Goal: Transaction & Acquisition: Register for event/course

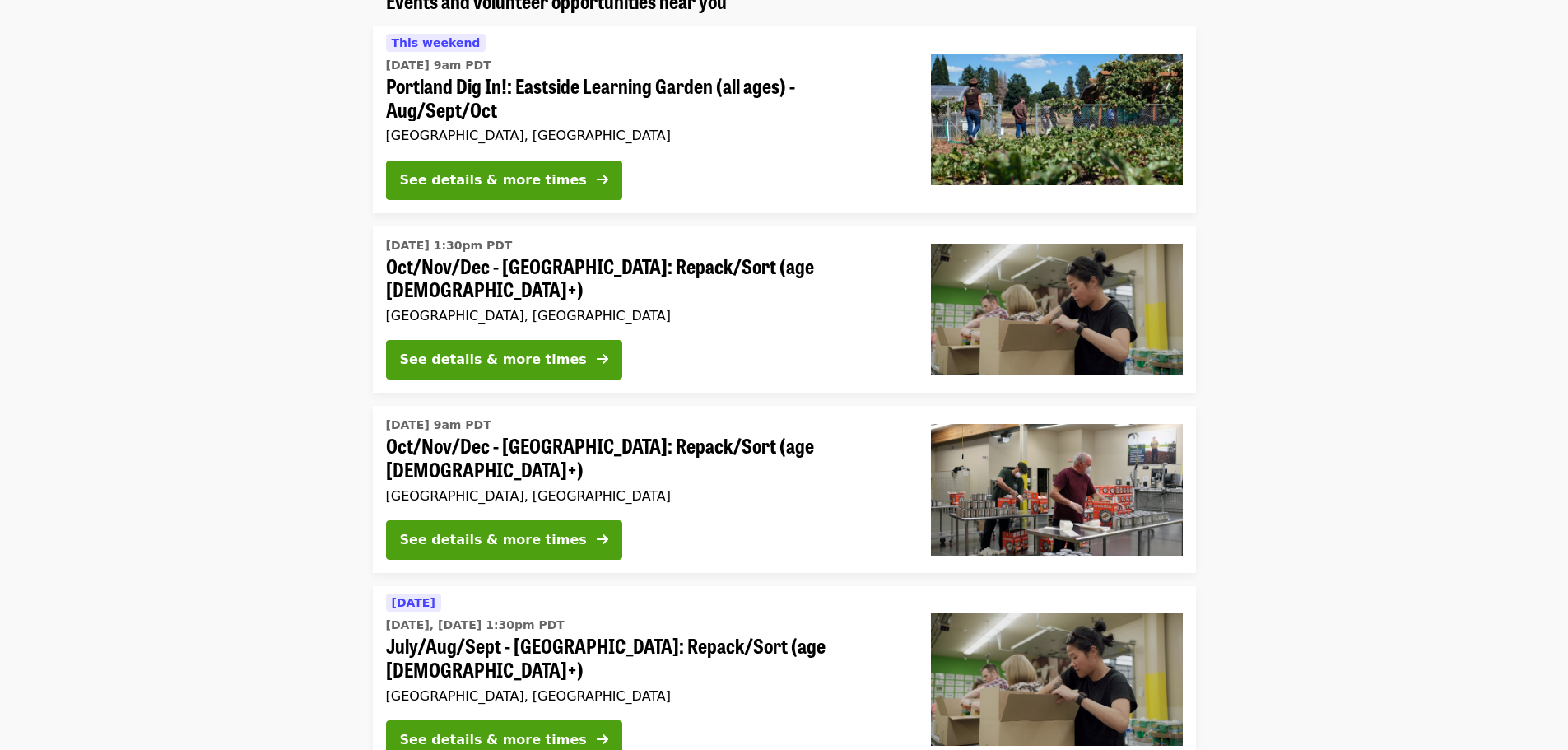
scroll to position [165, 0]
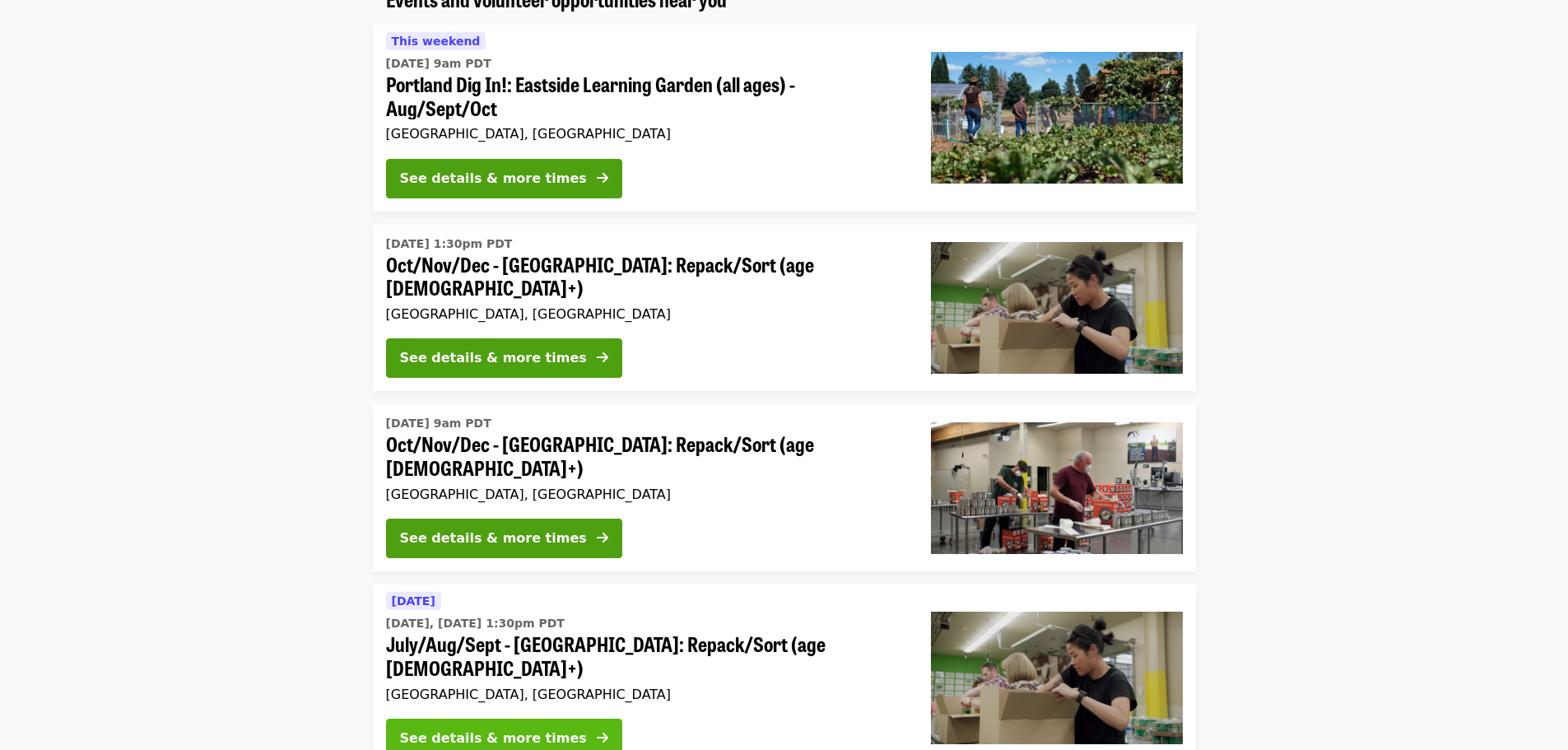
click at [532, 728] on div "See details & more times" at bounding box center [493, 738] width 187 height 20
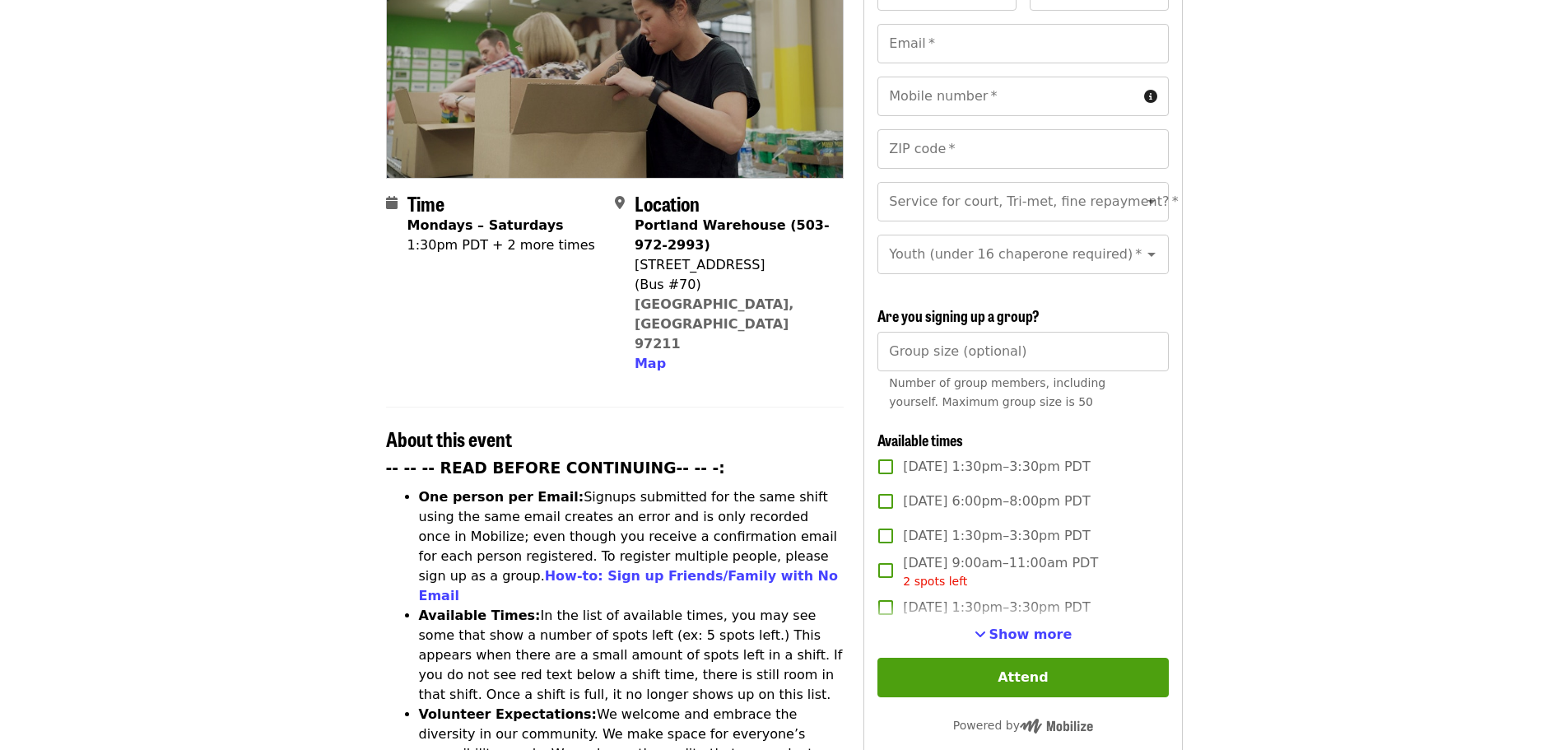
scroll to position [246, 0]
click at [976, 494] on span "[DATE] 6:00pm–8:00pm PDT" at bounding box center [996, 500] width 187 height 20
click at [909, 485] on label "[DATE] 6:00pm–8:00pm PDT" at bounding box center [1012, 500] width 286 height 34
click at [908, 485] on label "[DATE] 6:00pm–8:00pm PDT" at bounding box center [1012, 500] width 286 height 34
click at [1060, 497] on span "[DATE] 6:00pm–8:00pm PDT" at bounding box center [996, 500] width 187 height 20
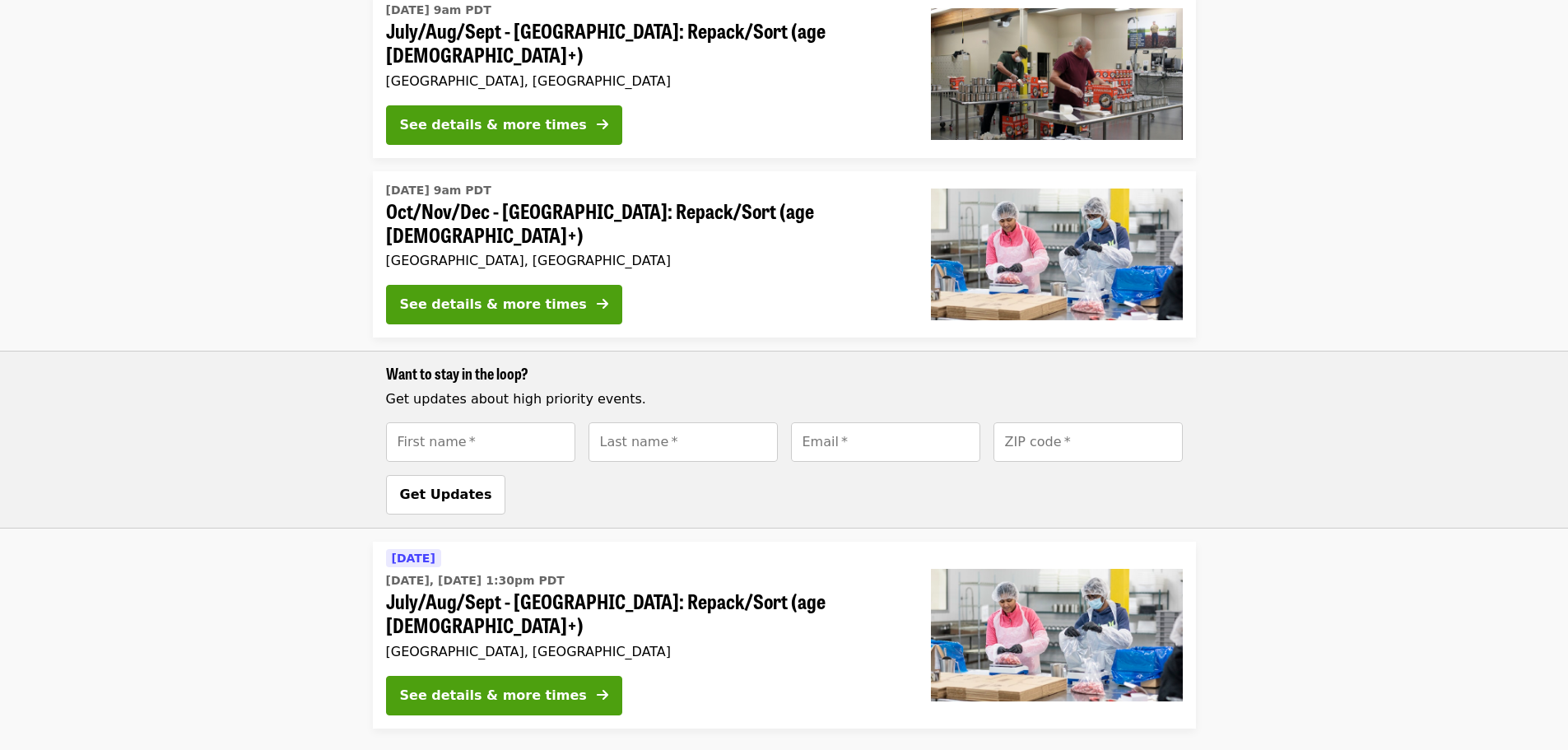
scroll to position [988, 0]
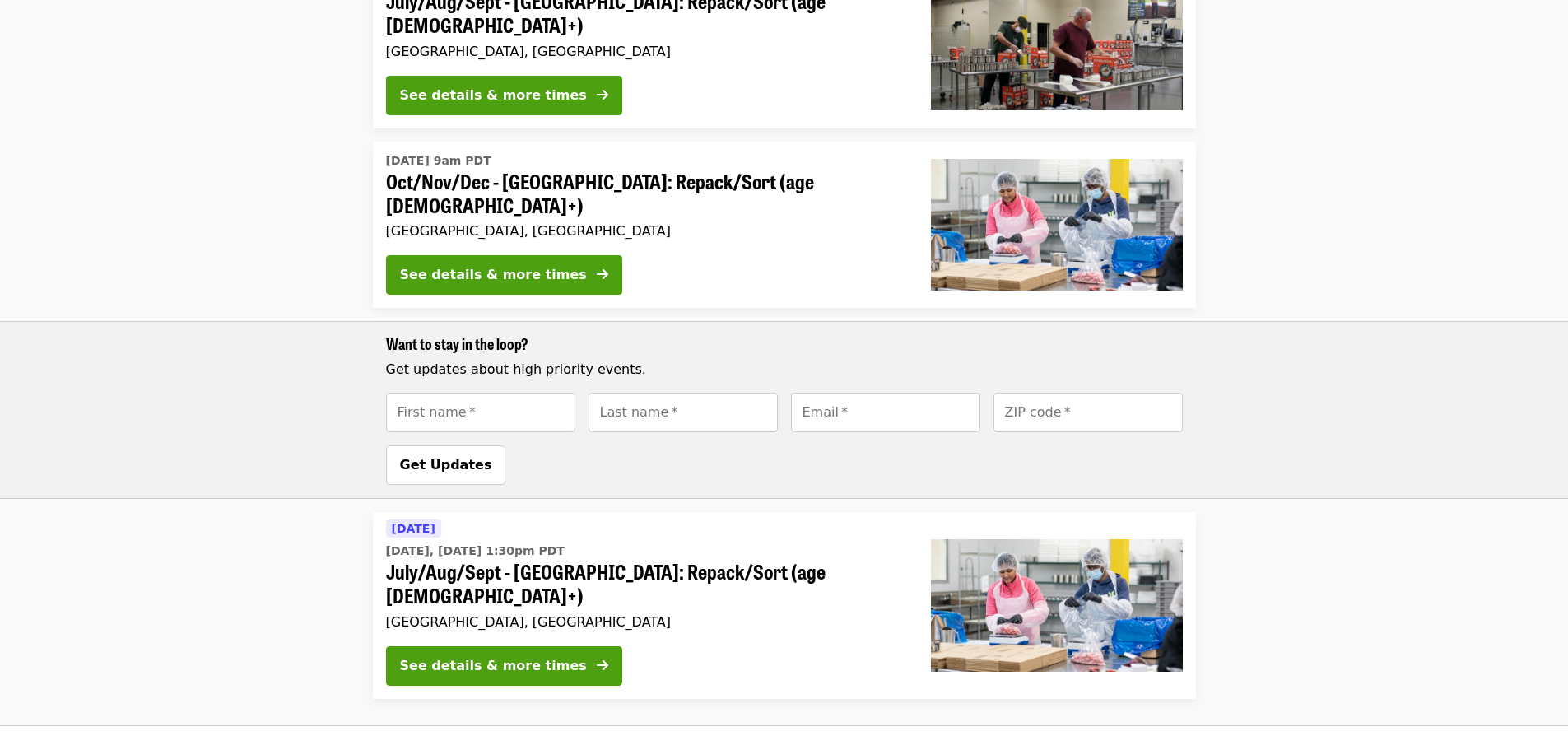
click at [674, 560] on span "July/Aug/Sept - [GEOGRAPHIC_DATA]: Repack/Sort (age [DEMOGRAPHIC_DATA]+)" at bounding box center [645, 583] width 519 height 47
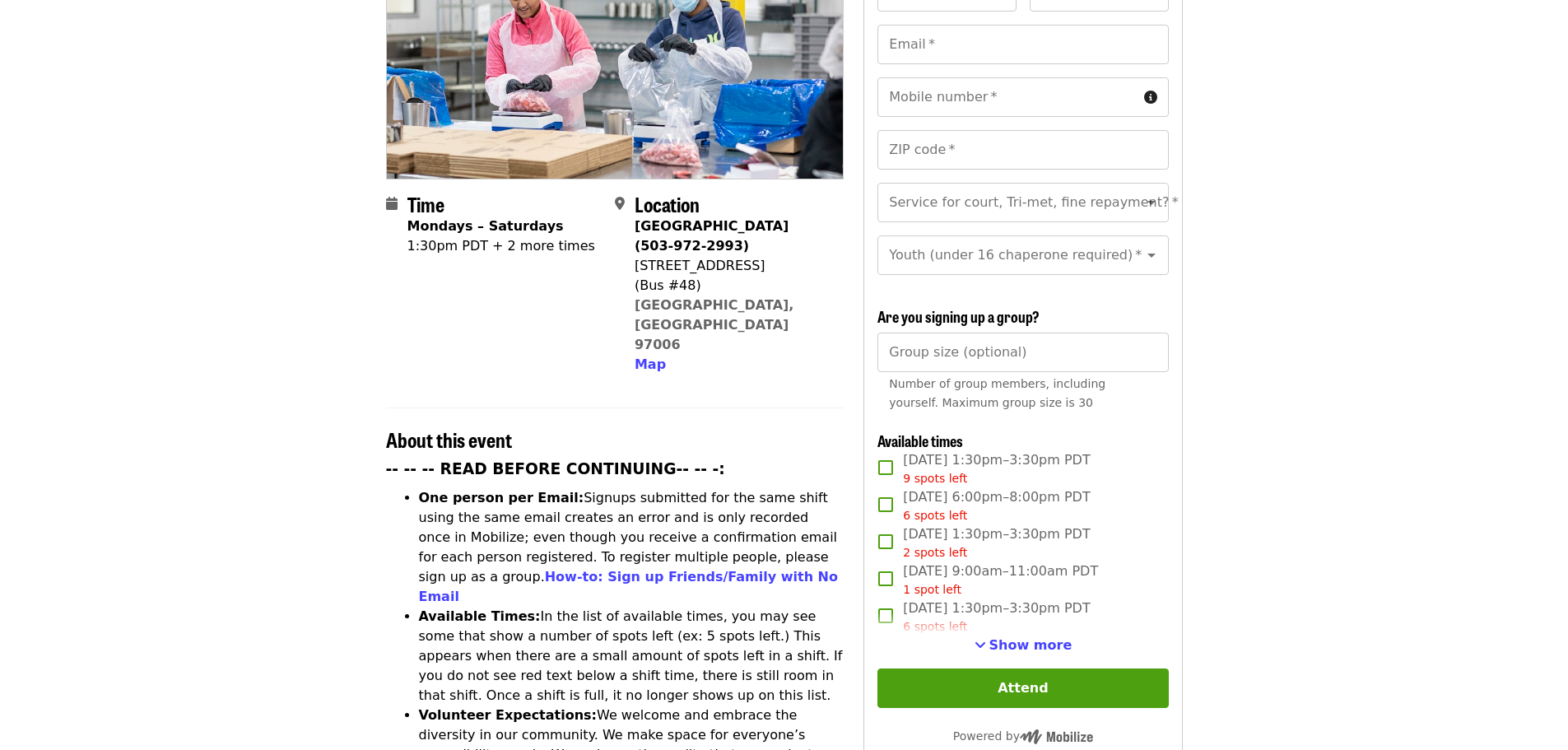
scroll to position [246, 0]
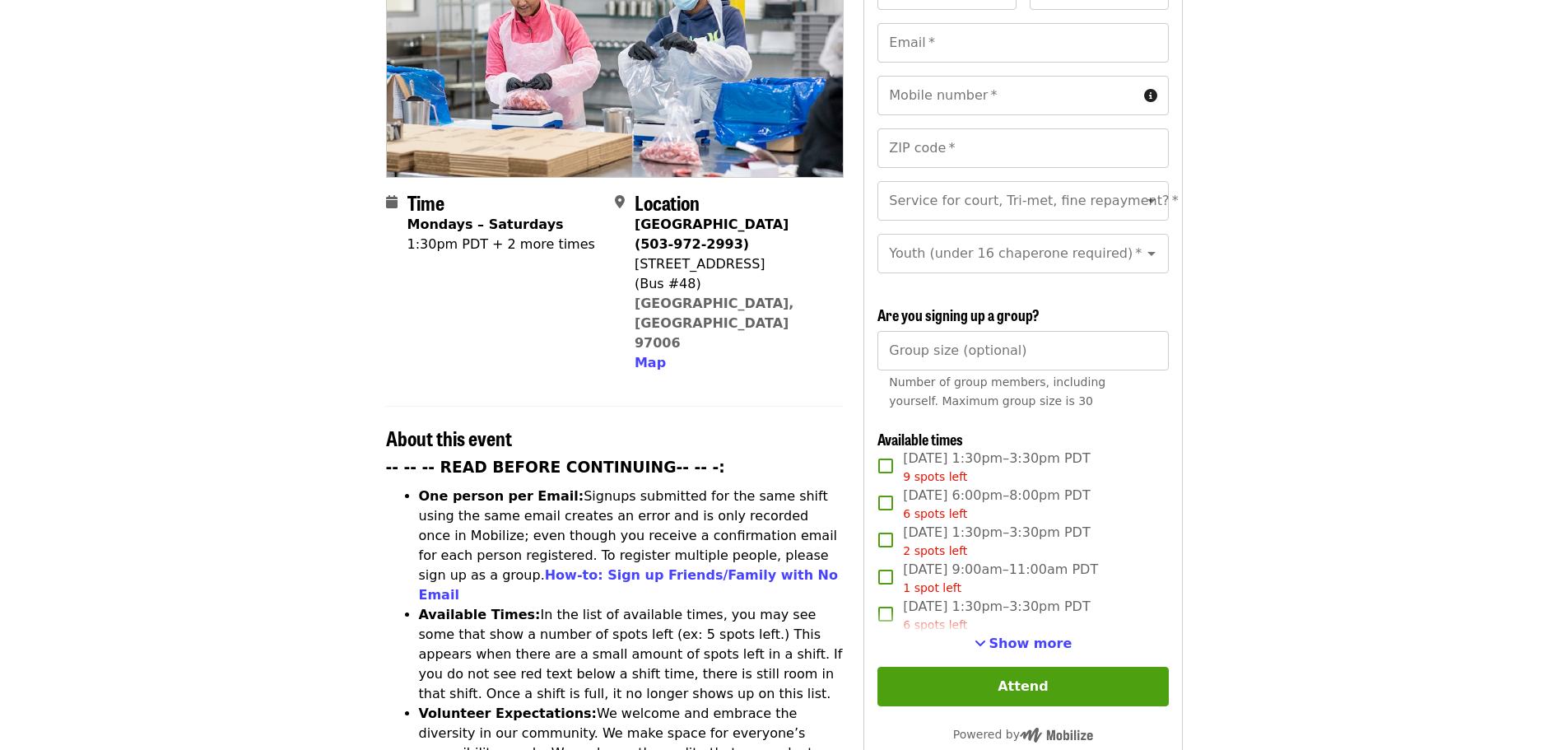
click at [997, 485] on span "[DATE] 6:00pm–8:00pm PDT 6 spots left" at bounding box center [996, 504] width 187 height 37
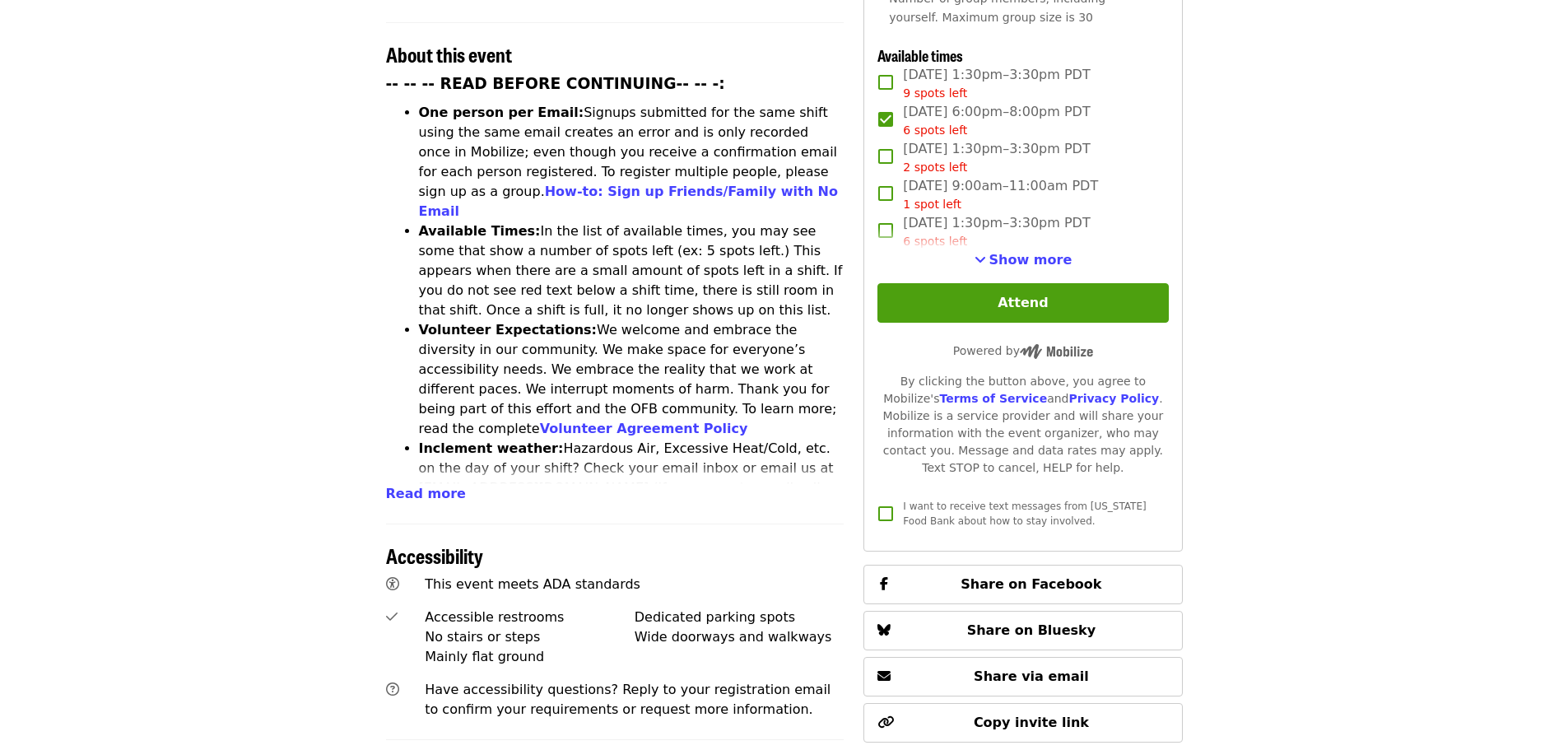
scroll to position [658, 0]
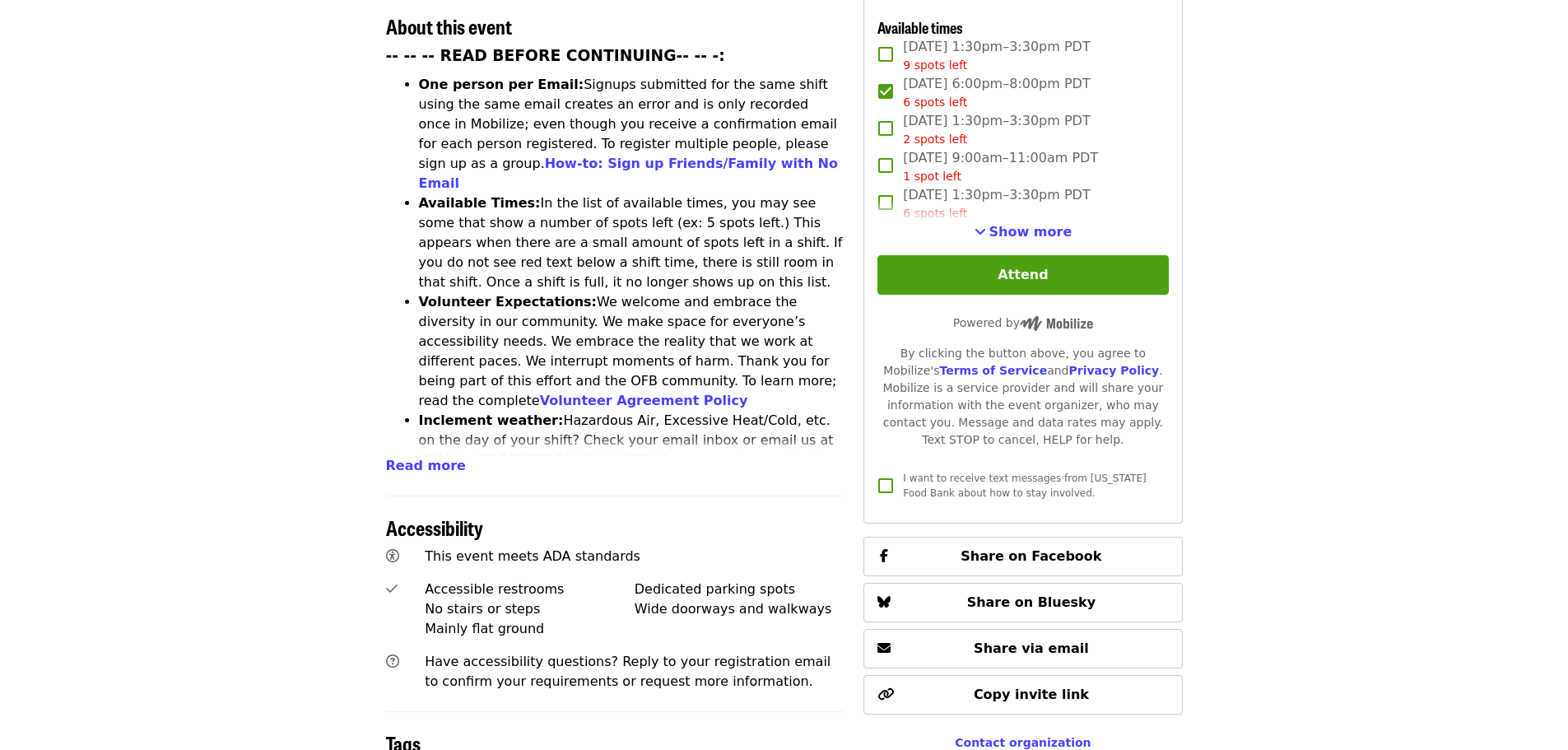
click at [440, 411] on li "Inclement weather: Hazardous Air, Excessive Heat/Cold, etc. on the day of your …" at bounding box center [631, 460] width 426 height 99
click at [437, 458] on span "Read more" at bounding box center [426, 466] width 80 height 16
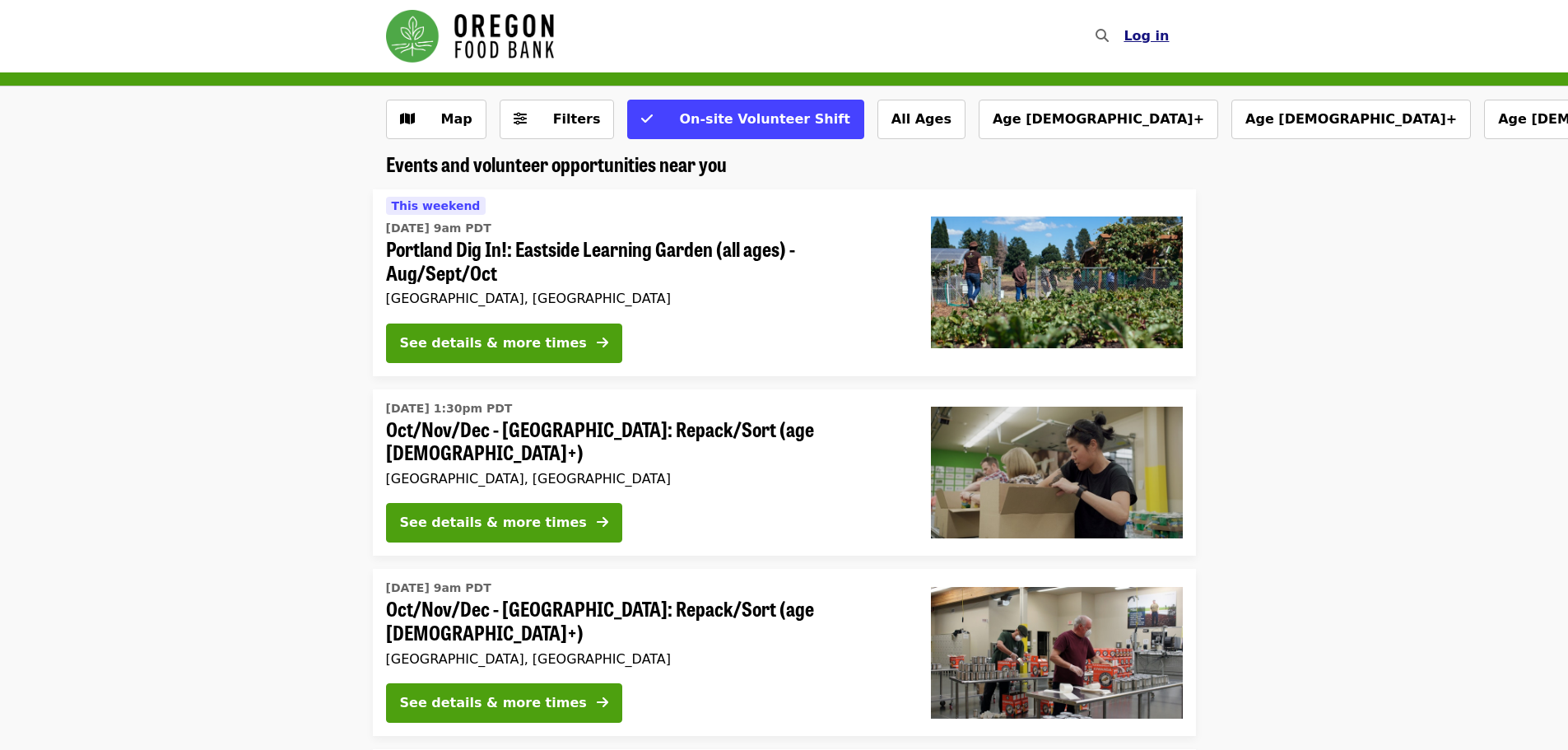
click at [1168, 32] on span "Log in" at bounding box center [1146, 36] width 46 height 16
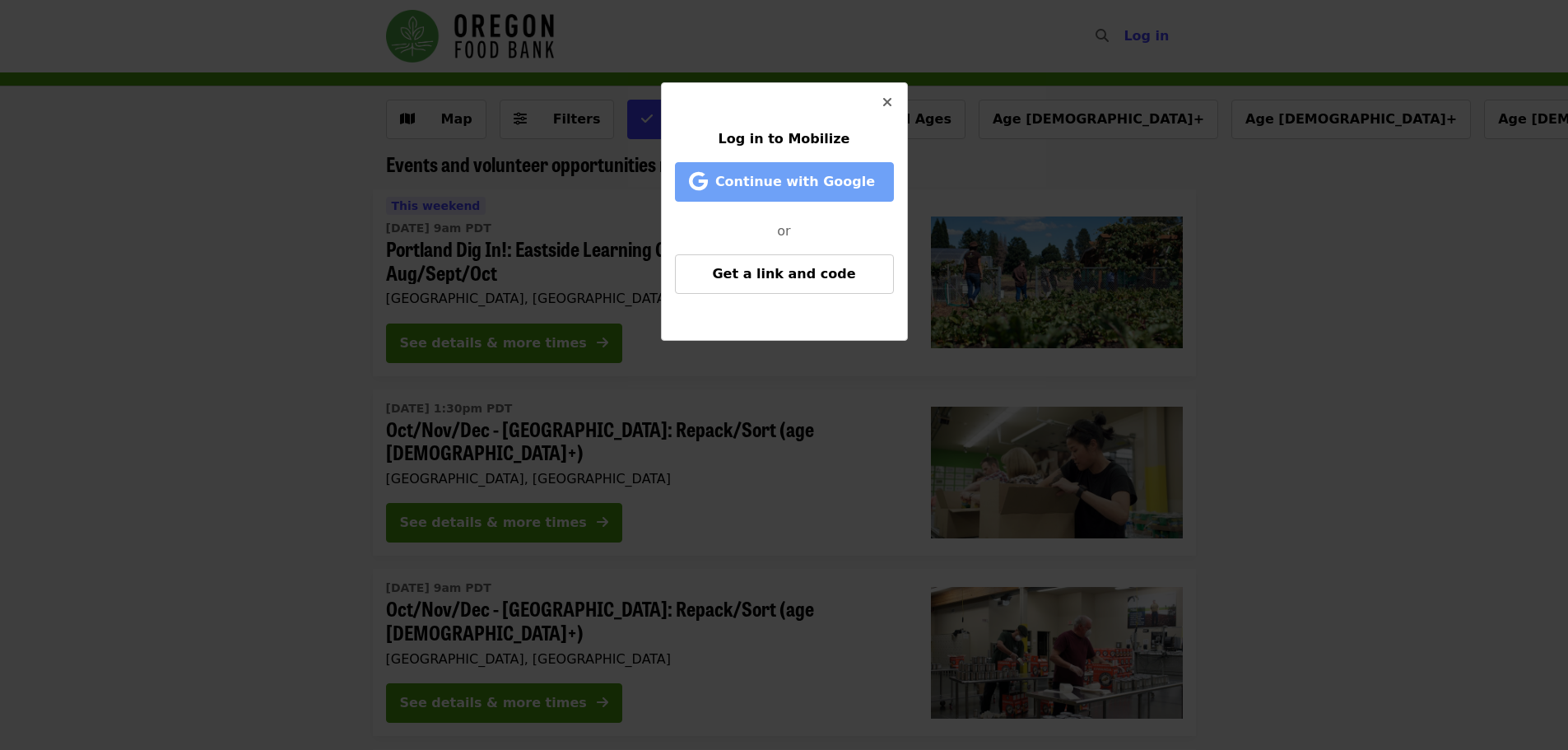
click at [815, 186] on span "Continue with Google" at bounding box center [795, 182] width 160 height 16
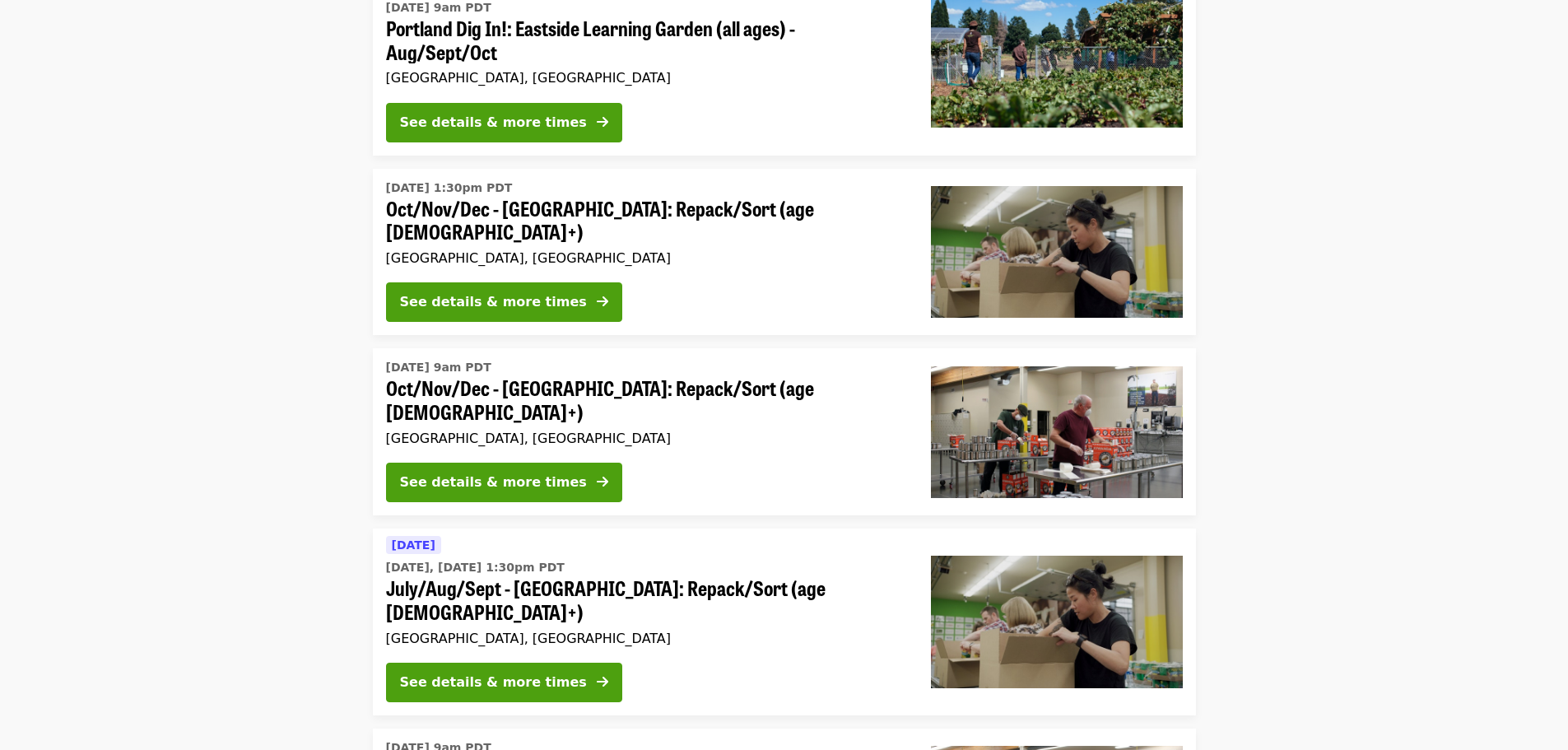
scroll to position [246, 0]
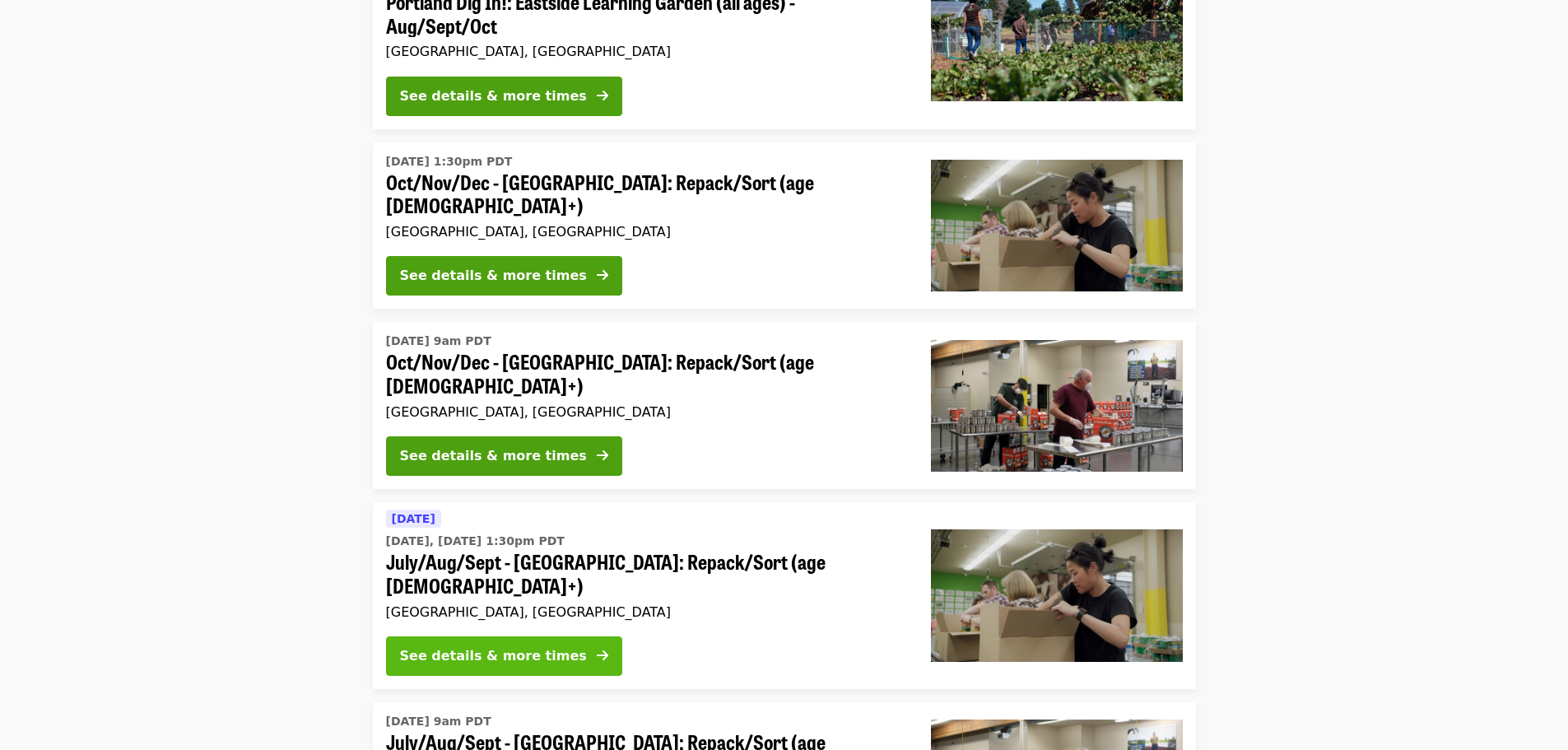
click at [556, 636] on button "See details & more times" at bounding box center [504, 655] width 236 height 39
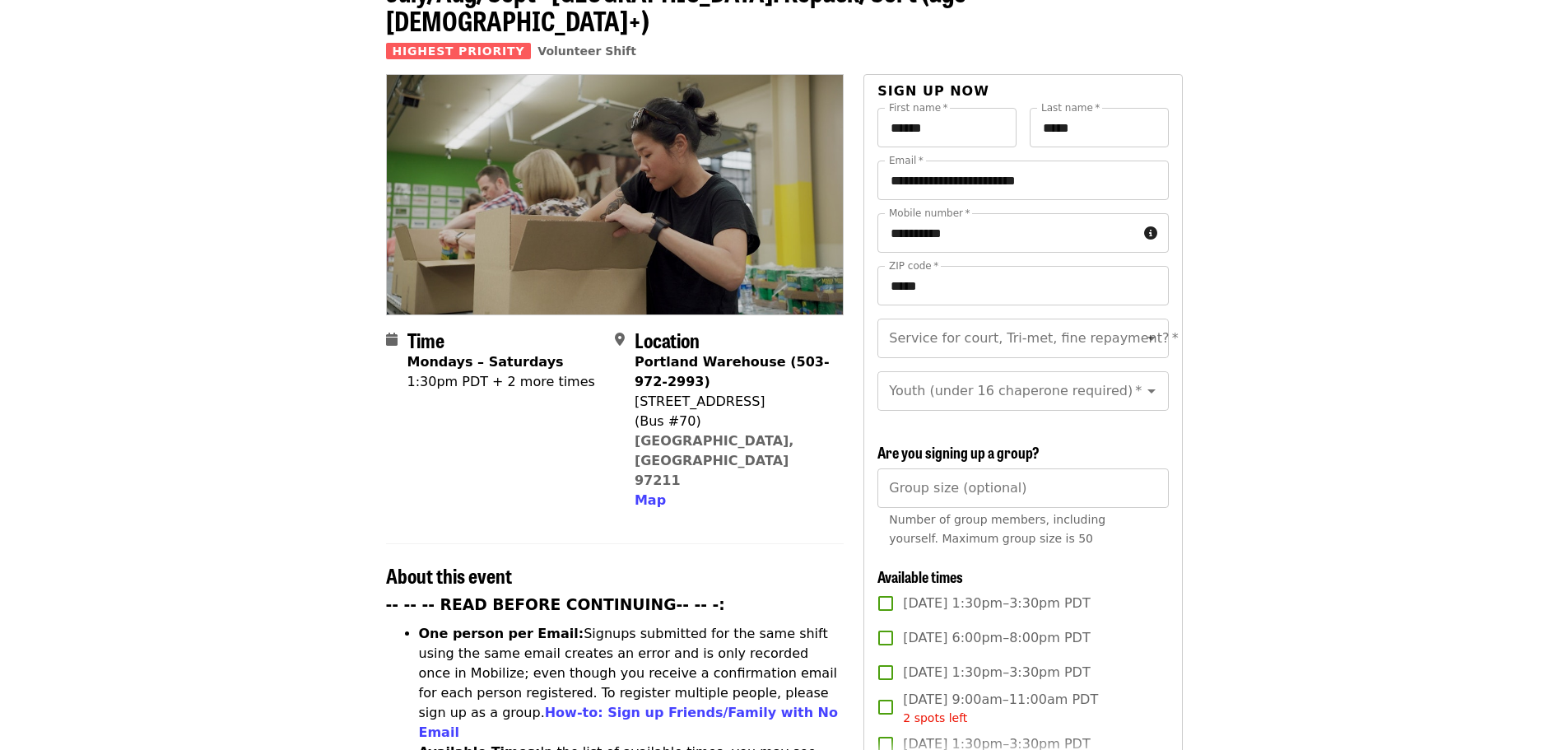
scroll to position [246, 0]
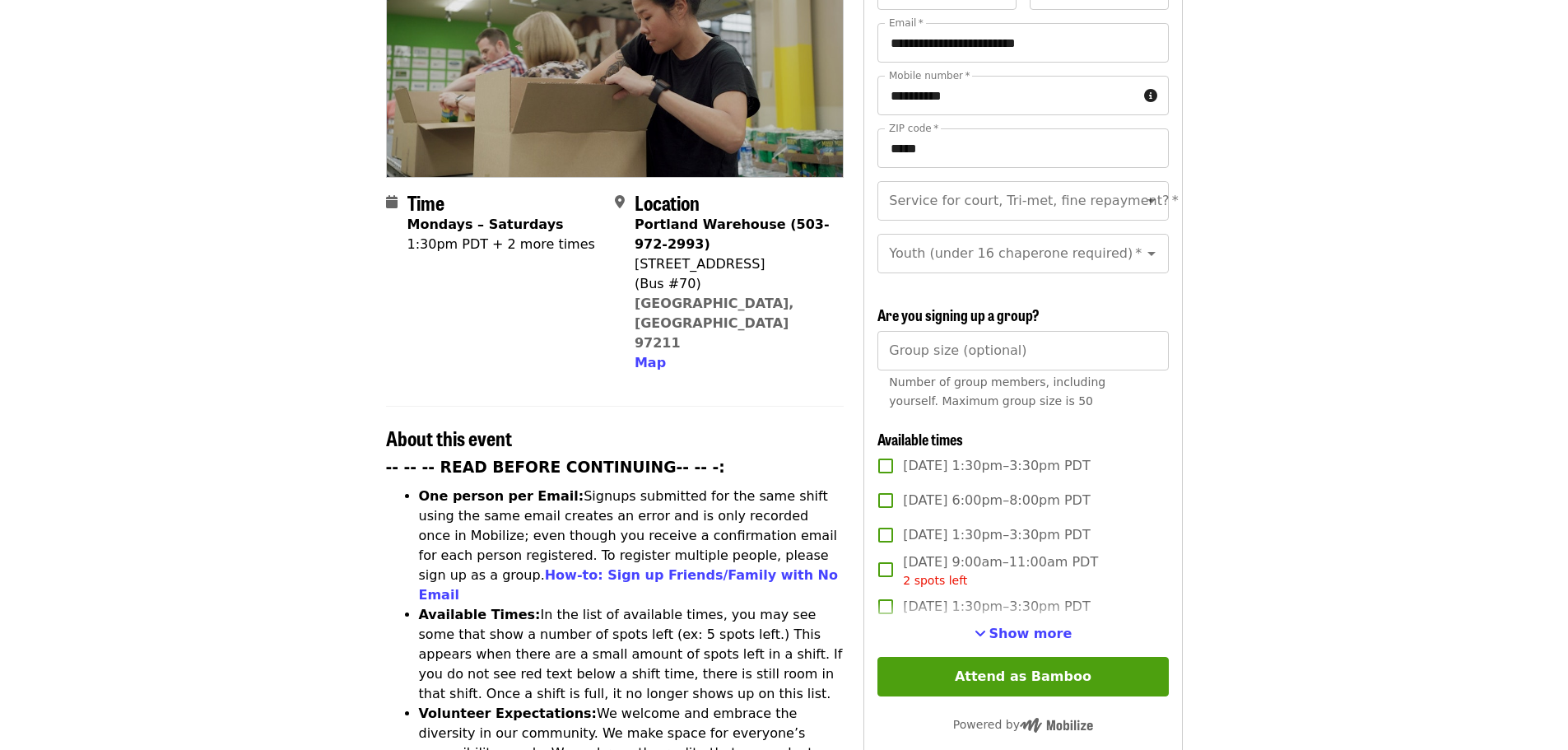
click at [958, 499] on span "[DATE] 6:00pm–8:00pm PDT" at bounding box center [996, 500] width 187 height 20
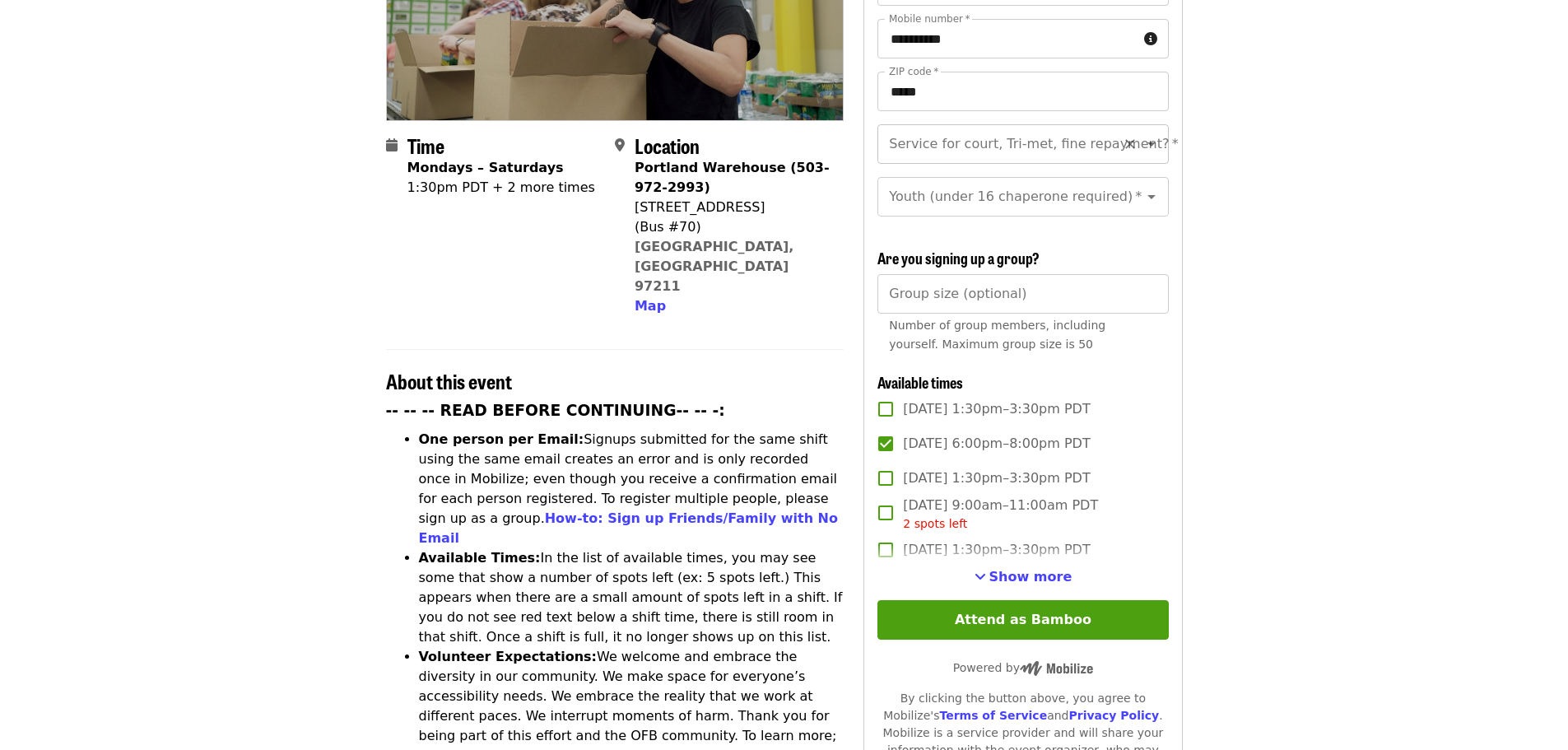
scroll to position [329, 0]
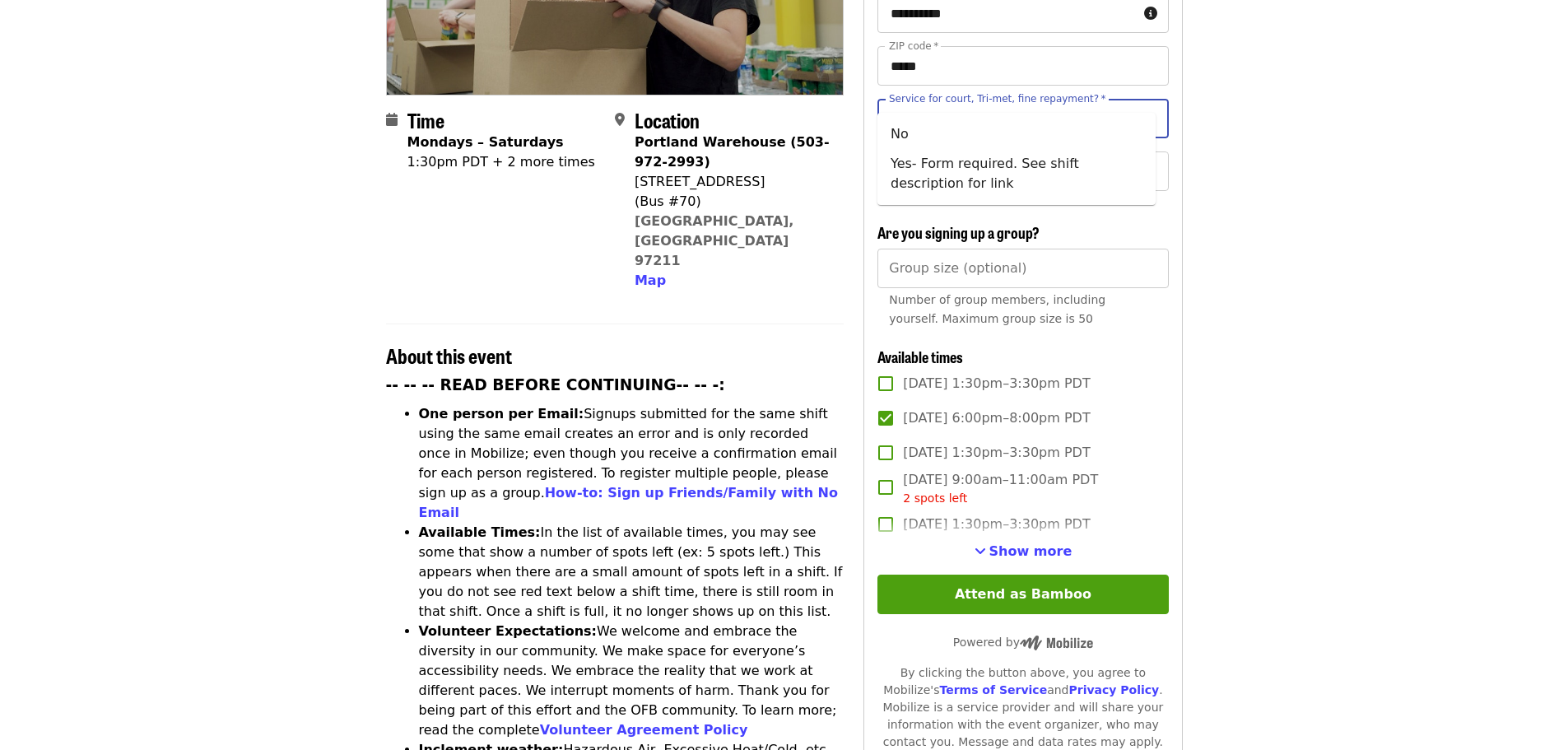
click at [1070, 104] on input "Service for court, Tri-met, fine repayment?   *" at bounding box center [1002, 118] width 224 height 32
click at [1054, 130] on li "No" at bounding box center [1016, 134] width 278 height 30
type input "**"
click at [986, 165] on input "Youth (under 16 chaperone required)   *" at bounding box center [1002, 171] width 224 height 32
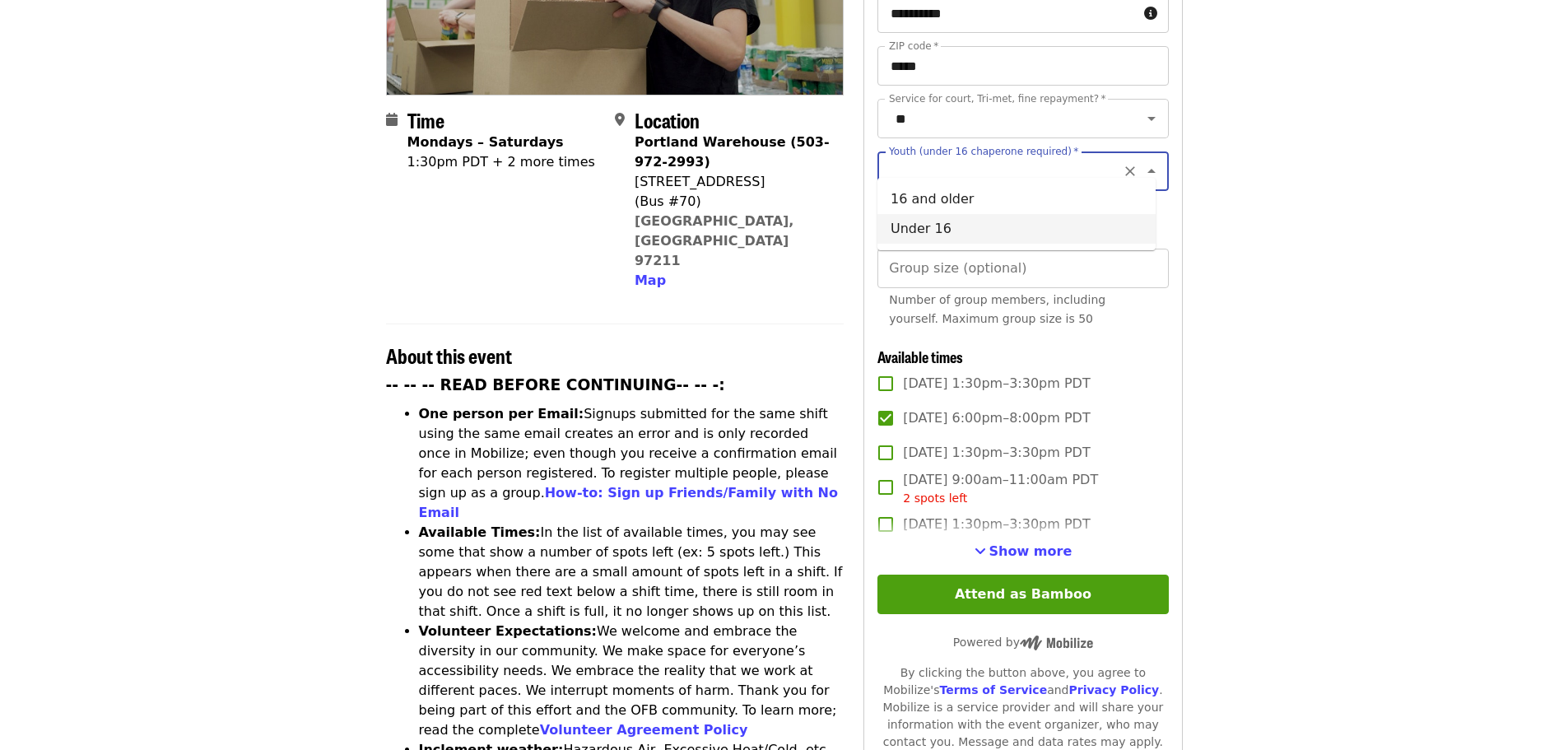
drag, startPoint x: 963, startPoint y: 230, endPoint x: 1028, endPoint y: 235, distance: 65.2
click at [994, 240] on li "Under 16" at bounding box center [1016, 229] width 278 height 30
click at [1021, 158] on input "********" at bounding box center [1002, 171] width 224 height 32
click at [1010, 187] on li "16 and older" at bounding box center [1016, 199] width 278 height 30
type input "**********"
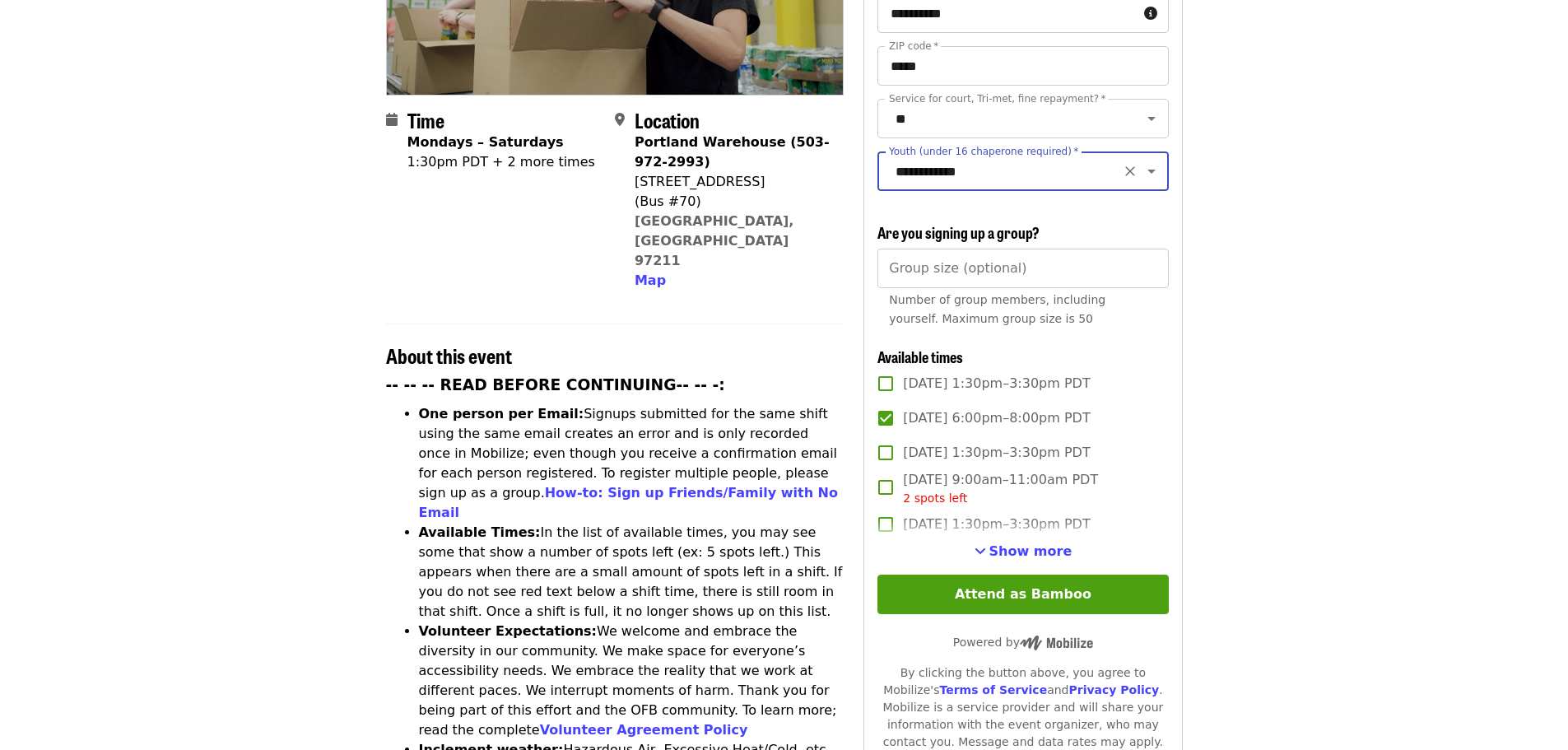
click at [1374, 258] on article "July/Aug/Sept - Portland: Repack/Sort (age 8+) Highest Priority Volunteer Shift…" at bounding box center [784, 616] width 1568 height 1746
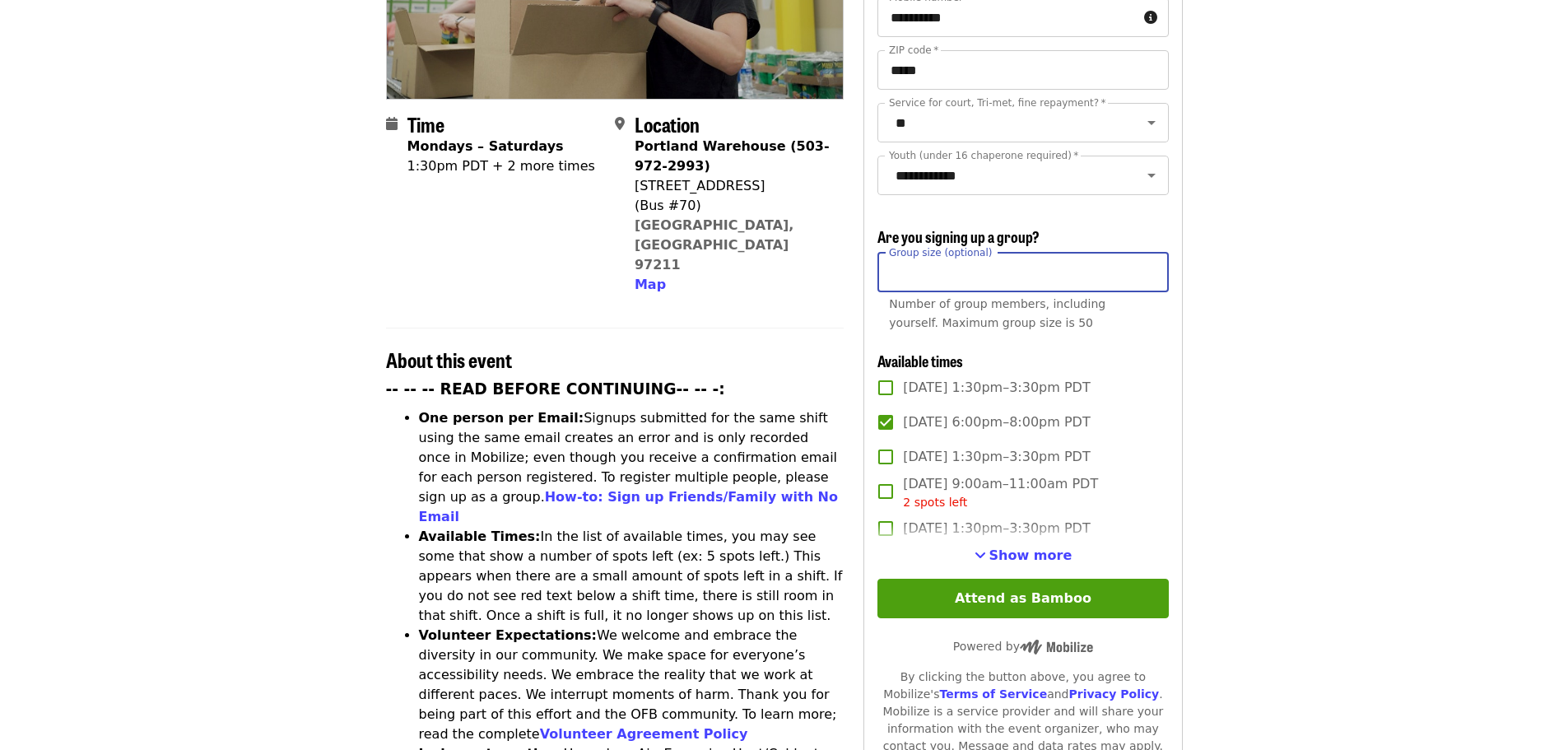
scroll to position [323, 0]
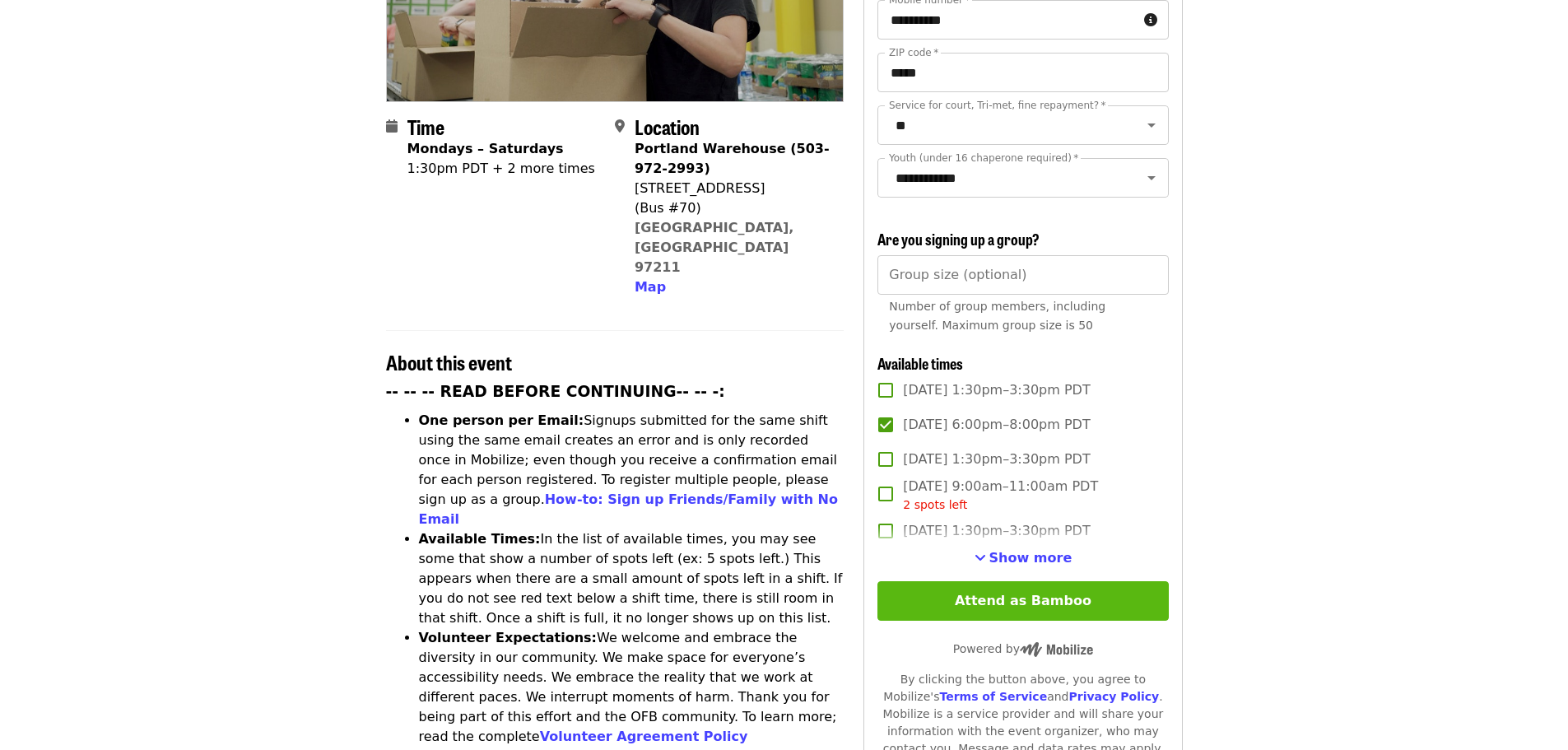
click at [1061, 604] on button "Attend as Bamboo" at bounding box center [1022, 600] width 290 height 39
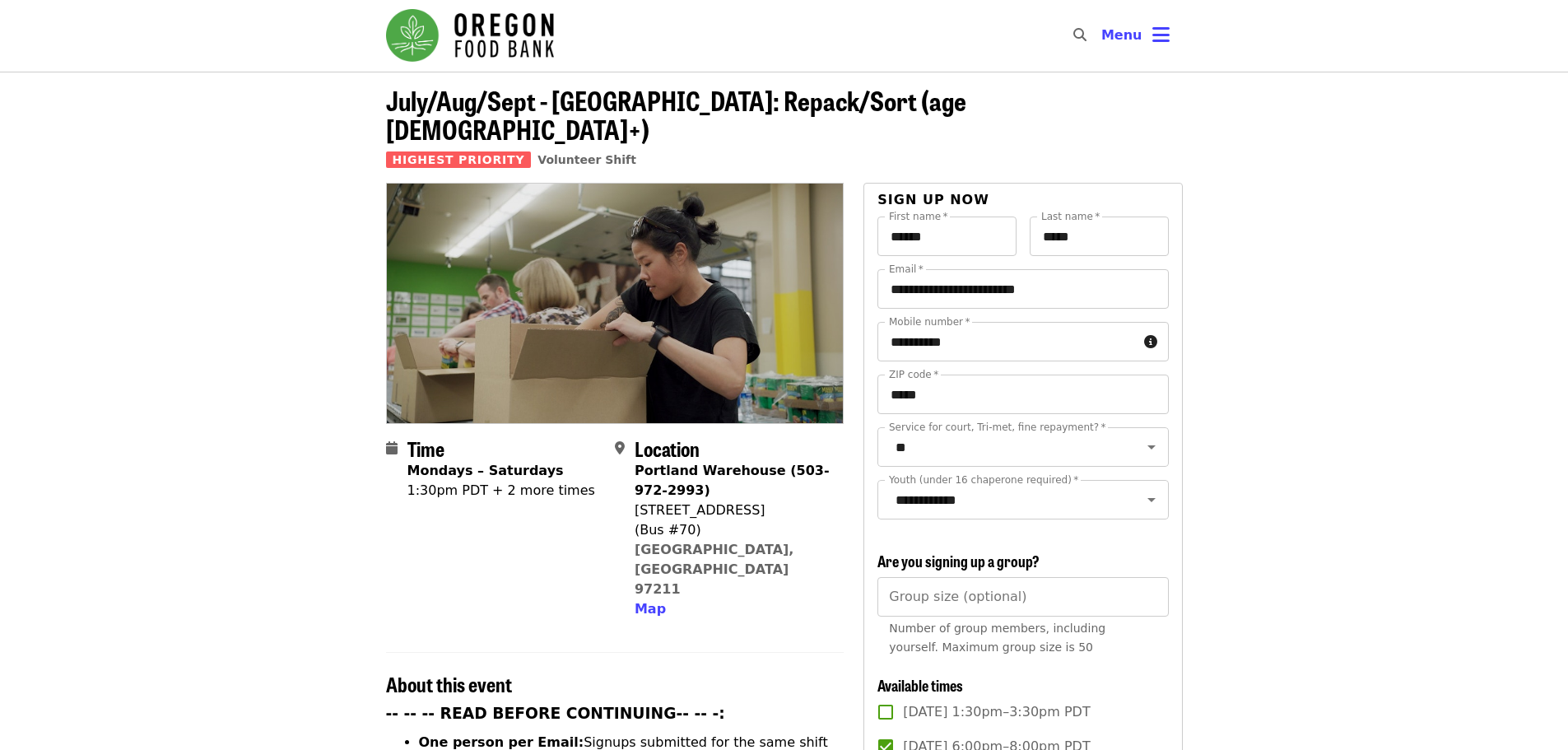
scroll to position [0, 0]
